Goal: Task Accomplishment & Management: Manage account settings

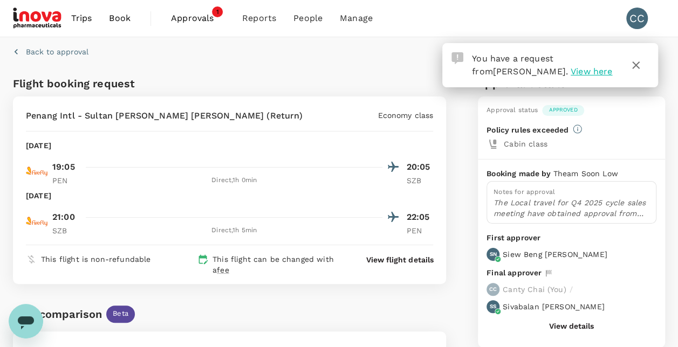
click at [186, 15] on span "Approvals" at bounding box center [198, 18] width 54 height 13
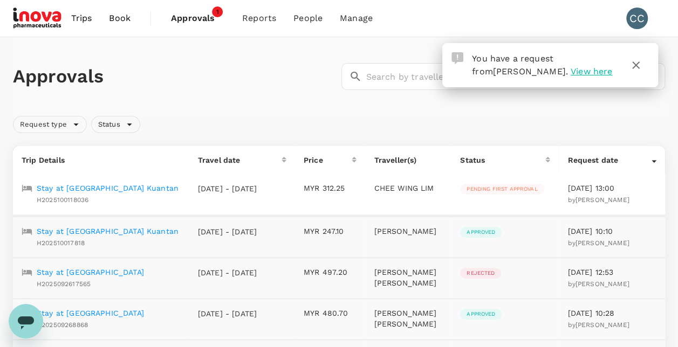
click at [512, 195] on div "Pending first approval" at bounding box center [502, 189] width 84 height 11
click at [520, 185] on div "Pending first approval" at bounding box center [502, 189] width 84 height 11
click at [156, 186] on div "Stay at Swiss-belhotel Kuantan H2025100118036" at bounding box center [98, 193] width 163 height 28
click at [145, 189] on p "Stay at [GEOGRAPHIC_DATA] Kuantan" at bounding box center [108, 188] width 142 height 11
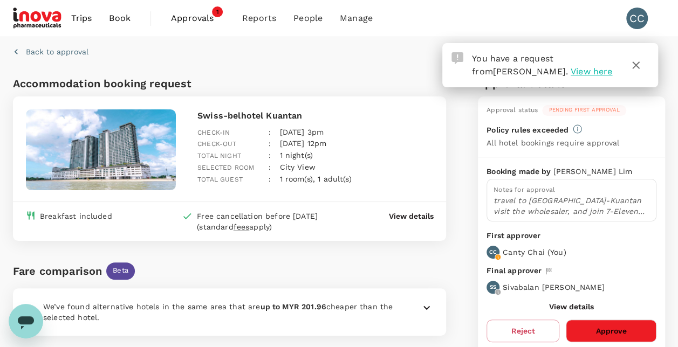
click at [612, 325] on button "Approve" at bounding box center [611, 331] width 91 height 23
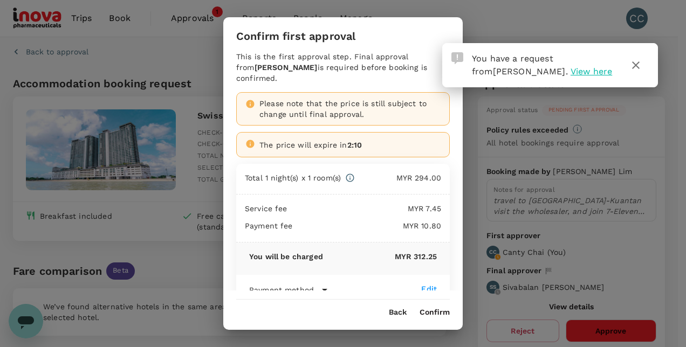
click at [438, 314] on button "Confirm" at bounding box center [435, 313] width 30 height 9
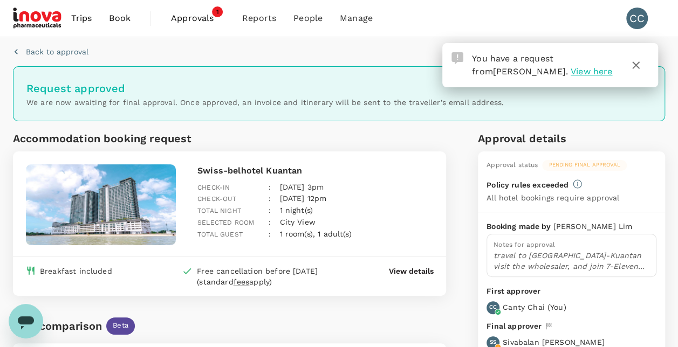
click at [571, 69] on span "View here" at bounding box center [592, 71] width 42 height 10
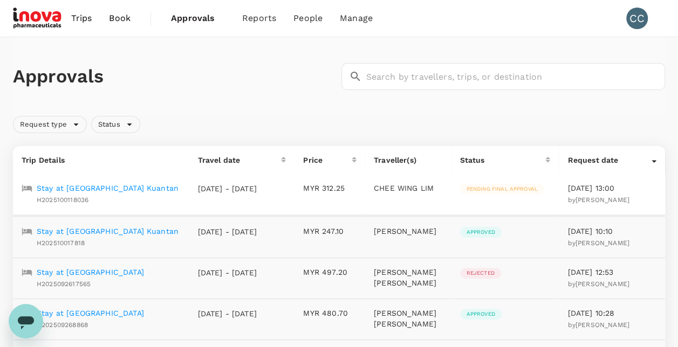
click at [56, 186] on p "Stay at [GEOGRAPHIC_DATA] Kuantan" at bounding box center [108, 188] width 142 height 11
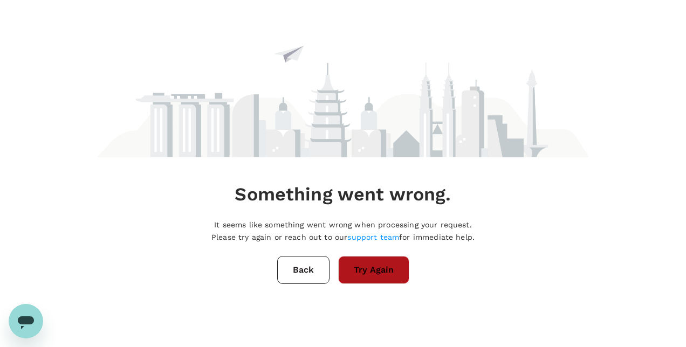
click at [365, 274] on button "Try Again" at bounding box center [373, 270] width 71 height 28
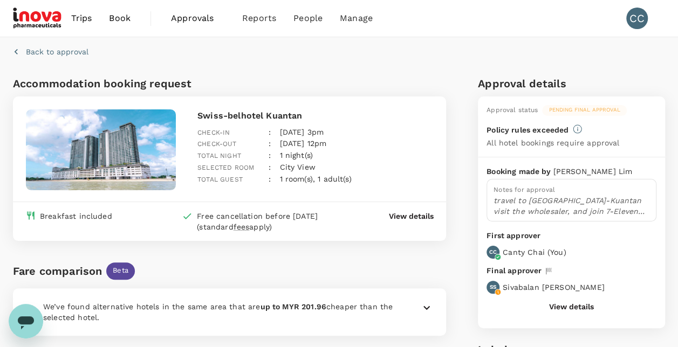
click at [178, 19] on span "Approvals" at bounding box center [198, 18] width 54 height 13
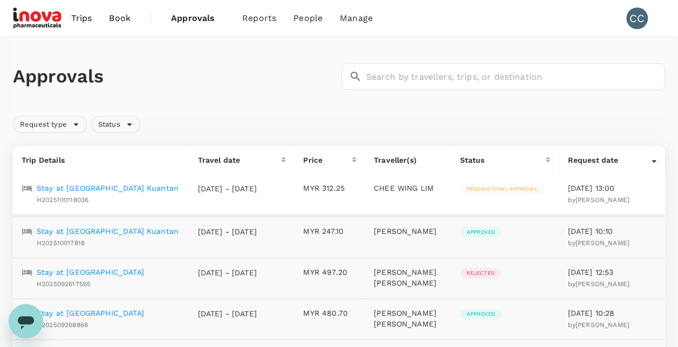
click at [86, 187] on p "Stay at [GEOGRAPHIC_DATA] Kuantan" at bounding box center [108, 188] width 142 height 11
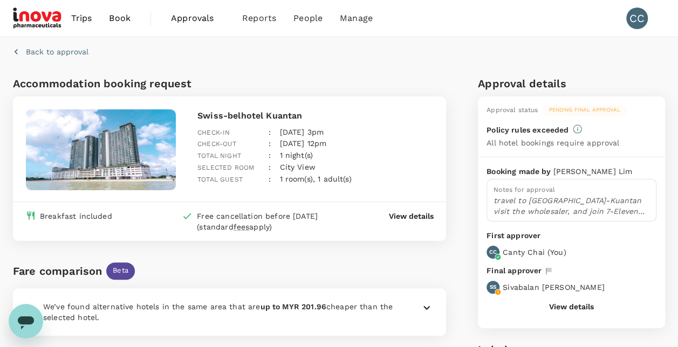
click at [589, 305] on button "View details" at bounding box center [571, 307] width 45 height 9
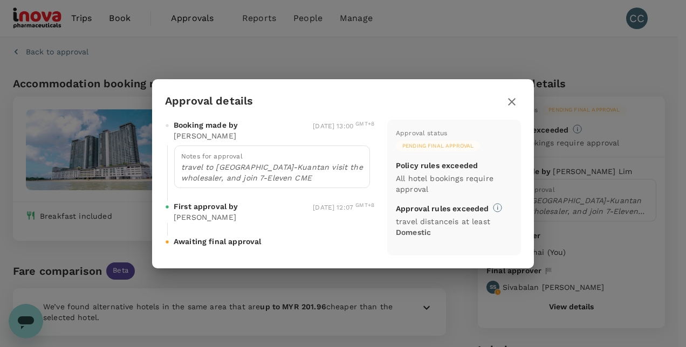
click at [515, 104] on icon "button" at bounding box center [512, 102] width 8 height 8
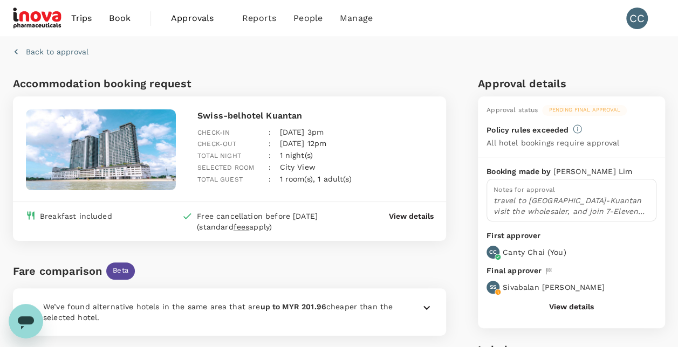
click at [201, 15] on span "Approvals" at bounding box center [198, 18] width 54 height 13
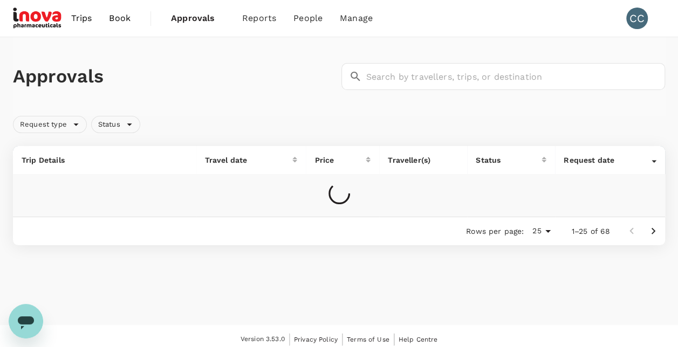
scroll to position [5, 0]
